Goal: Task Accomplishment & Management: Manage account settings

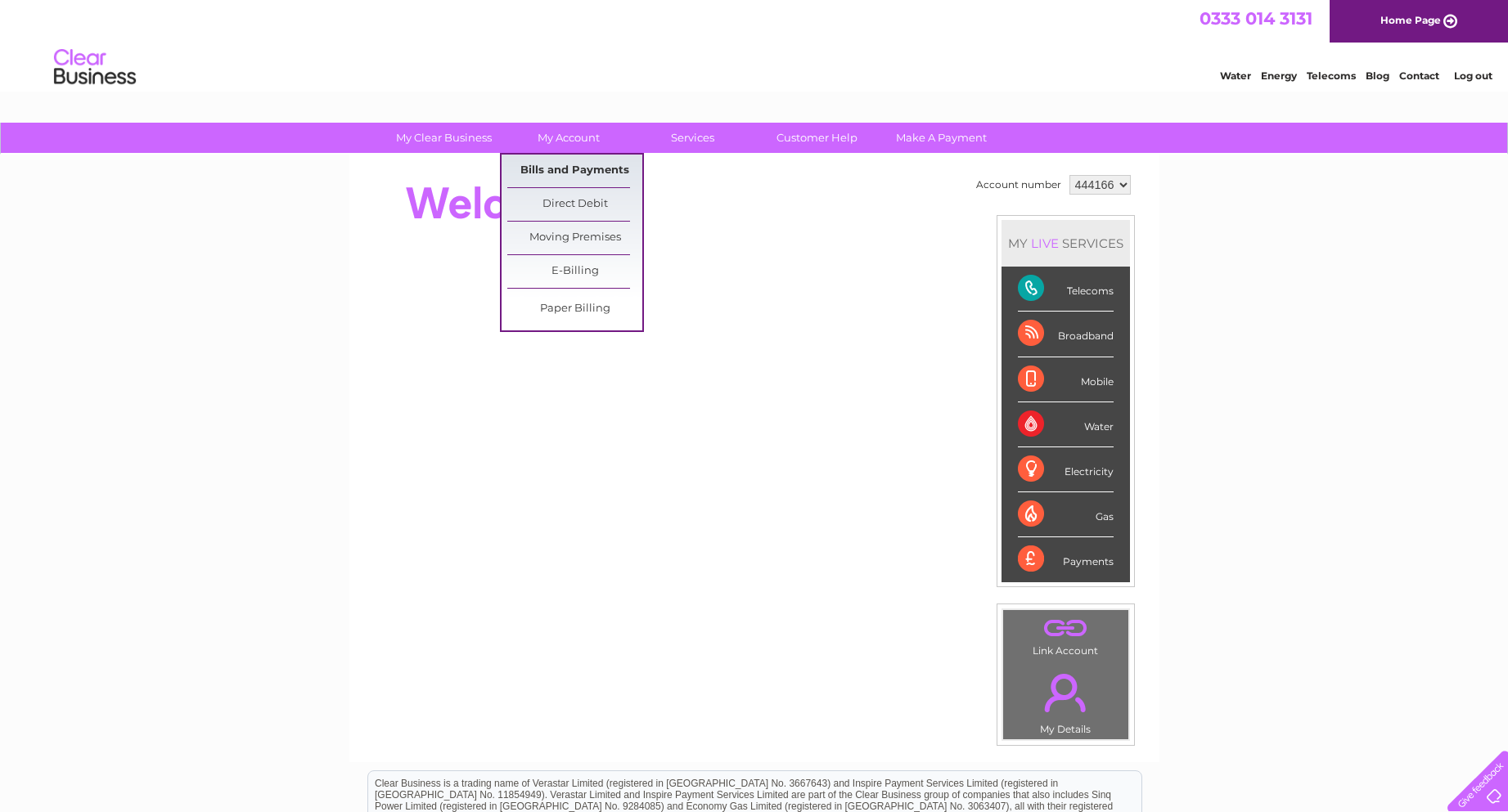
click at [557, 171] on link "Bills and Payments" at bounding box center [574, 171] width 135 height 32
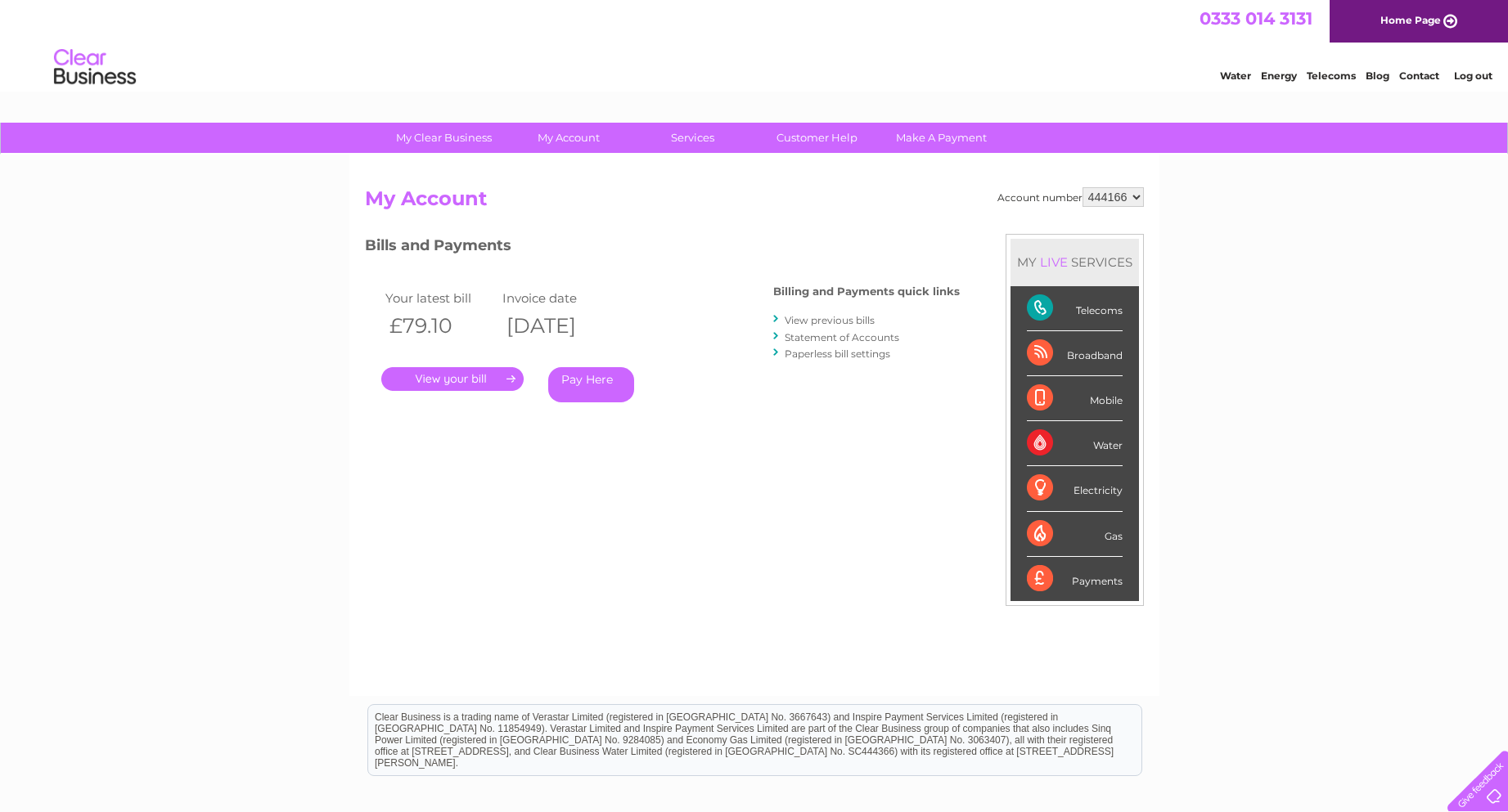
click at [454, 384] on link "." at bounding box center [452, 378] width 142 height 24
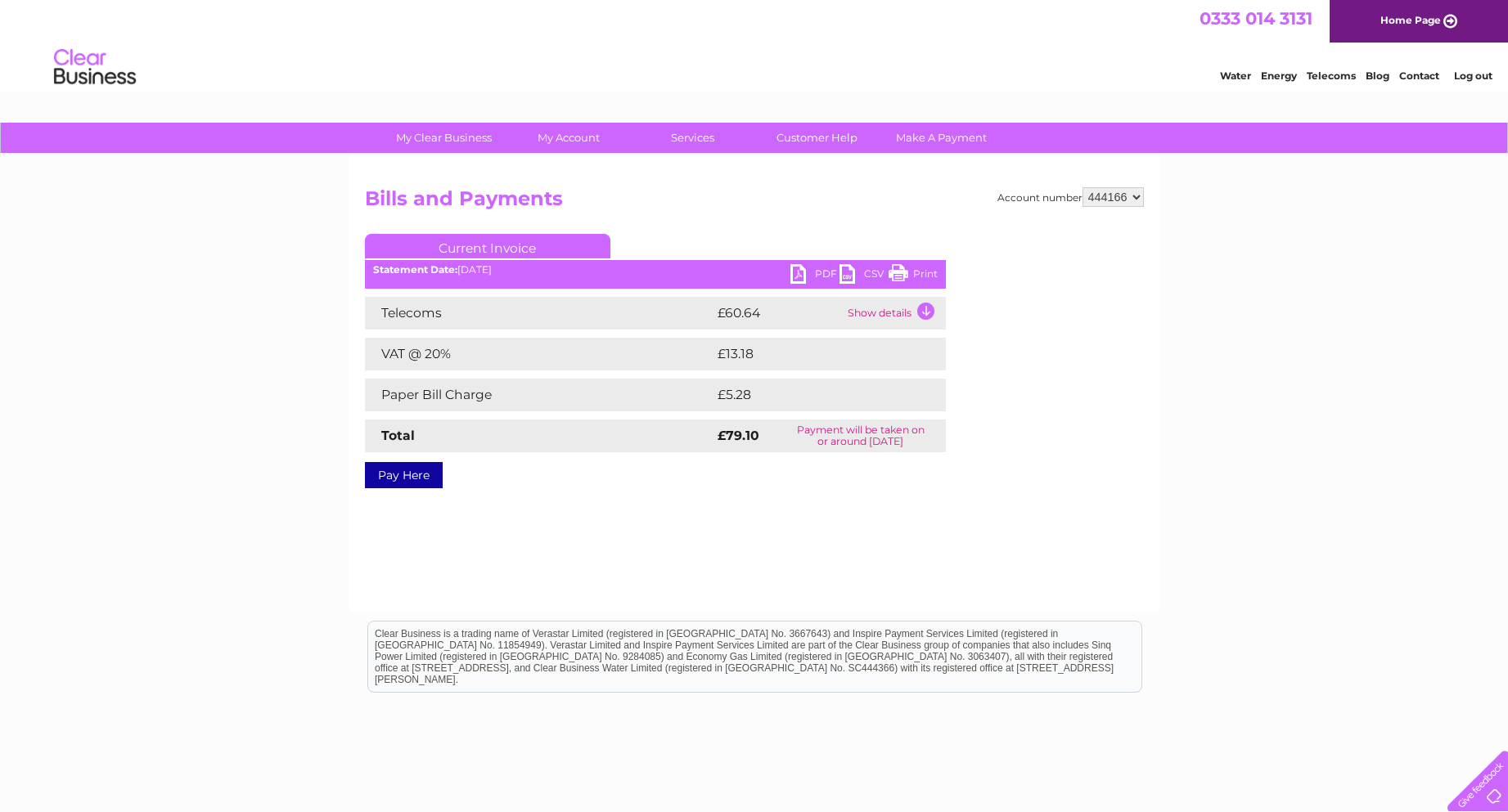
click at [1466, 76] on link "Log out" at bounding box center [1473, 75] width 38 height 12
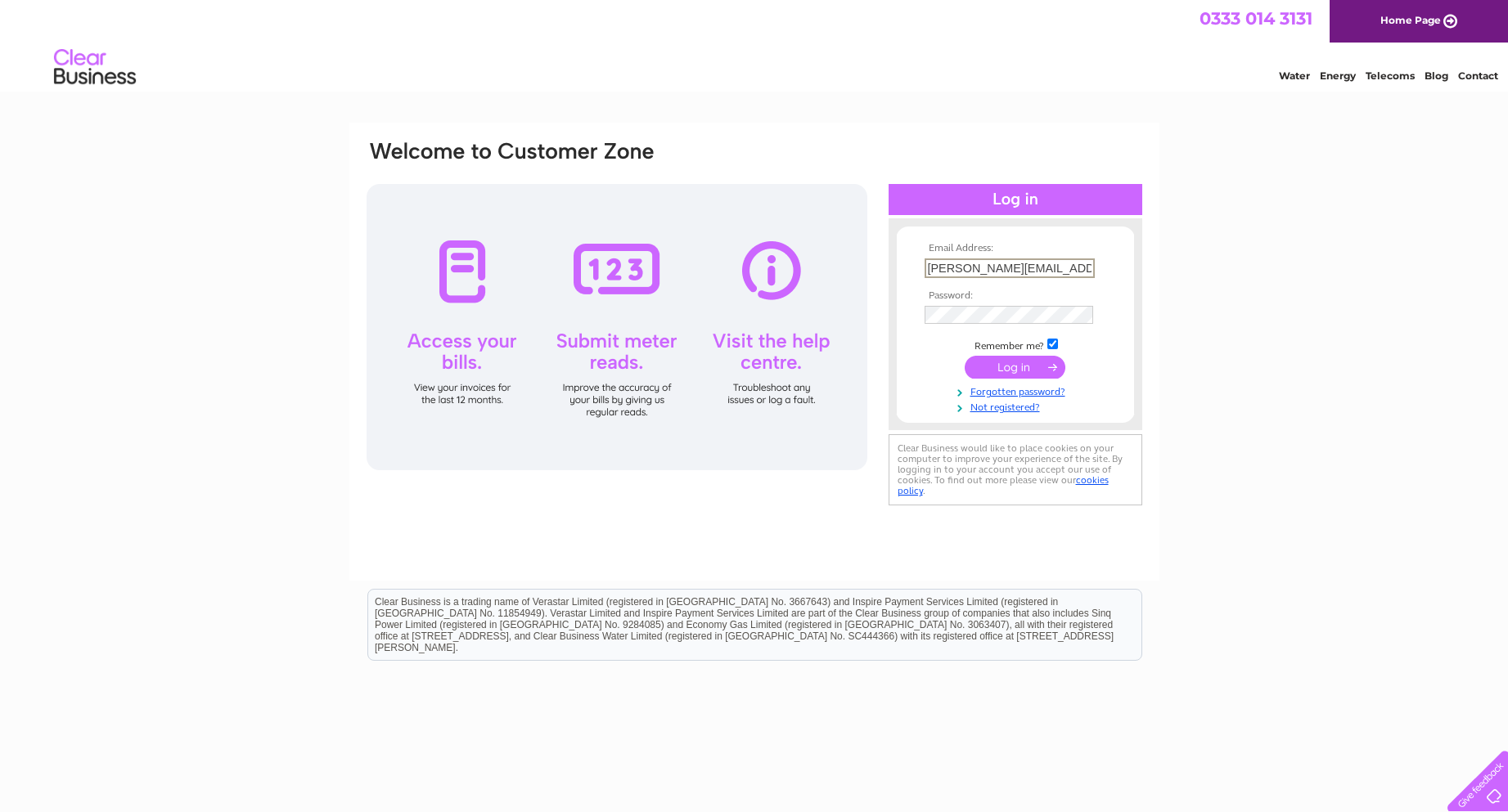
scroll to position [0, 11]
paste input "abbie.simpson@toniandguy"
type input "abbie.simpson@toniandguy.co.uk"
